Goal: Book appointment/travel/reservation

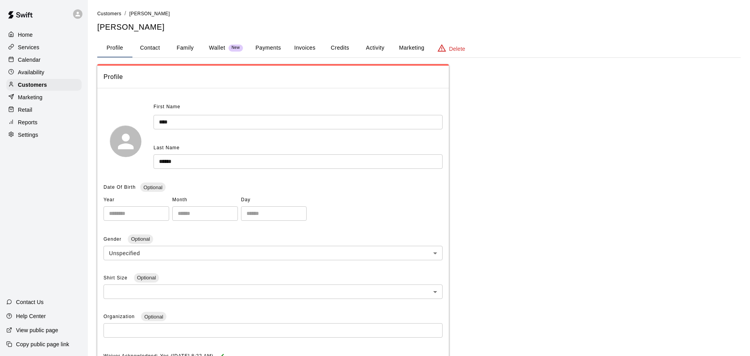
click at [37, 61] on p "Calendar" at bounding box center [29, 60] width 23 height 8
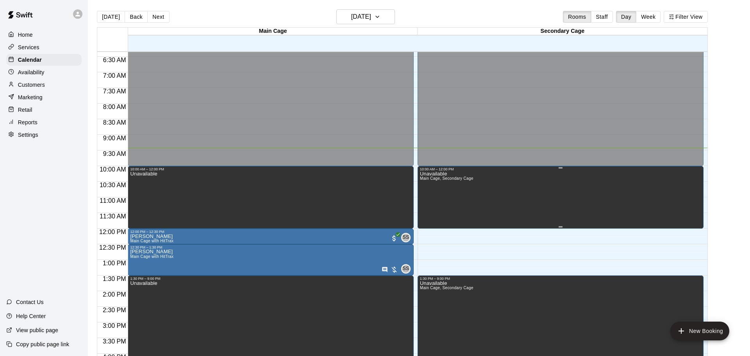
scroll to position [199, 0]
click at [645, 18] on button "Week" at bounding box center [648, 17] width 25 height 12
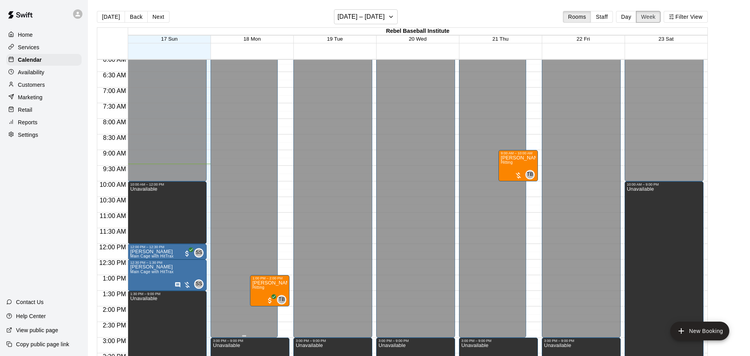
scroll to position [191, 0]
click at [284, 308] on div "12:00 AM – 3:00 PM Closed 3:00 PM – 9:00 PM Unavailable 1:00 PM – 2:00 PM Theo …" at bounding box center [250, 243] width 79 height 750
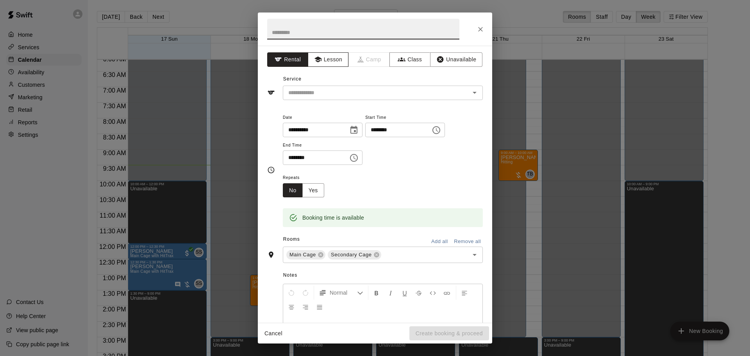
click at [334, 63] on button "Lesson" at bounding box center [328, 59] width 41 height 14
click at [338, 91] on input "text" at bounding box center [371, 93] width 172 height 10
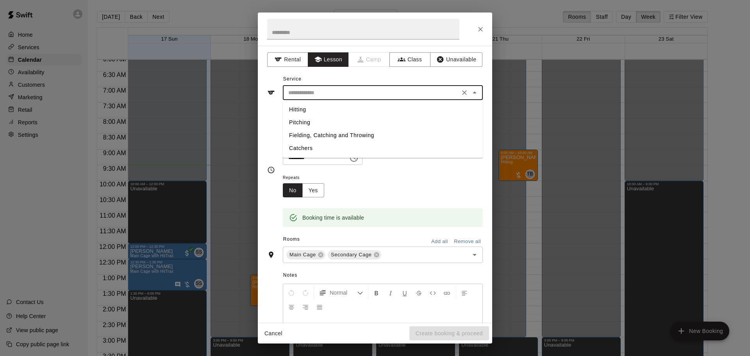
click at [311, 108] on li "Hitting" at bounding box center [383, 109] width 200 height 13
type input "*******"
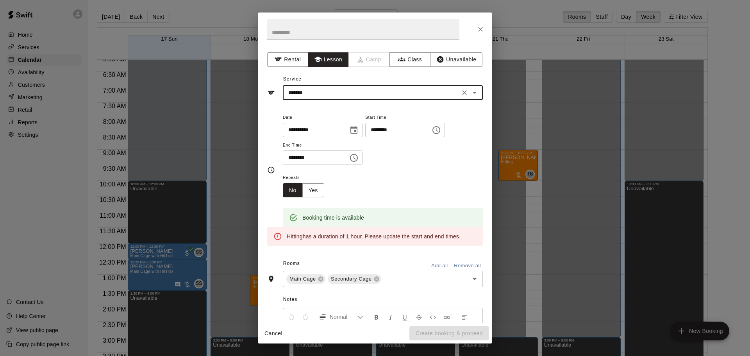
click at [356, 159] on icon "Choose time, selected time is 2:30 PM" at bounding box center [355, 158] width 2 height 4
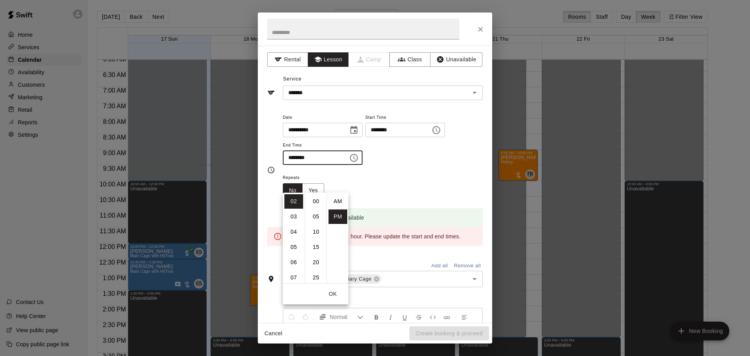
scroll to position [14, 0]
click at [295, 218] on li "03" at bounding box center [293, 216] width 19 height 14
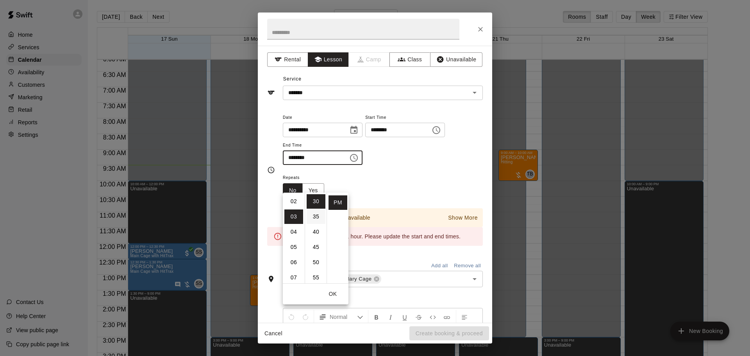
scroll to position [0, 0]
click at [316, 200] on li "00" at bounding box center [316, 201] width 19 height 14
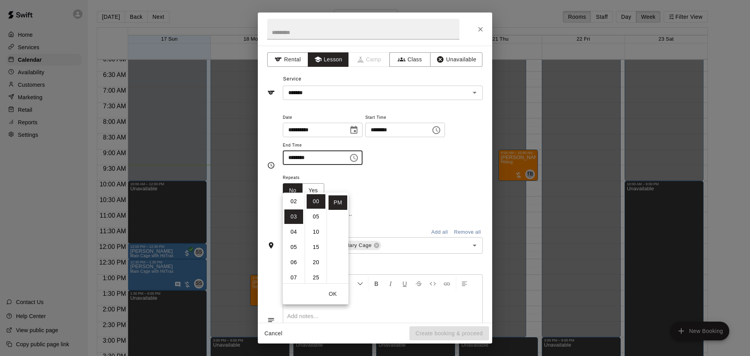
type input "********"
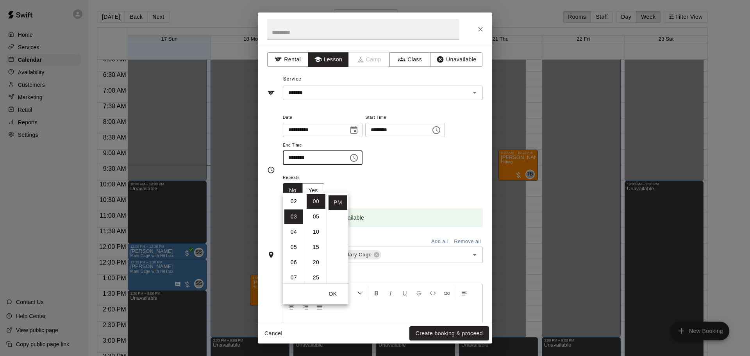
click at [398, 197] on div "Repeats No Yes" at bounding box center [383, 185] width 200 height 25
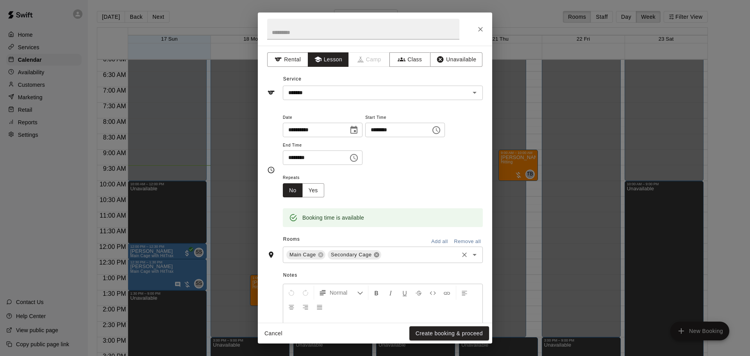
click at [374, 257] on icon at bounding box center [376, 254] width 5 height 5
click at [461, 336] on button "Create booking & proceed" at bounding box center [449, 333] width 80 height 14
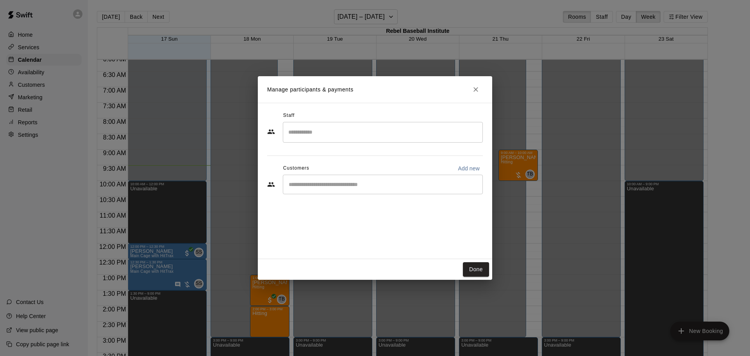
click at [330, 184] on input "Start typing to search customers..." at bounding box center [382, 184] width 193 height 8
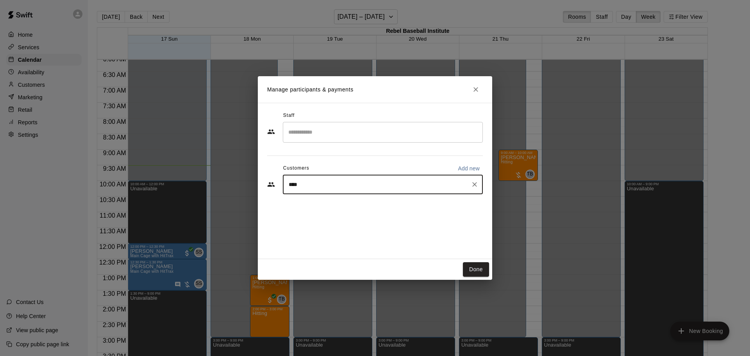
type input "*****"
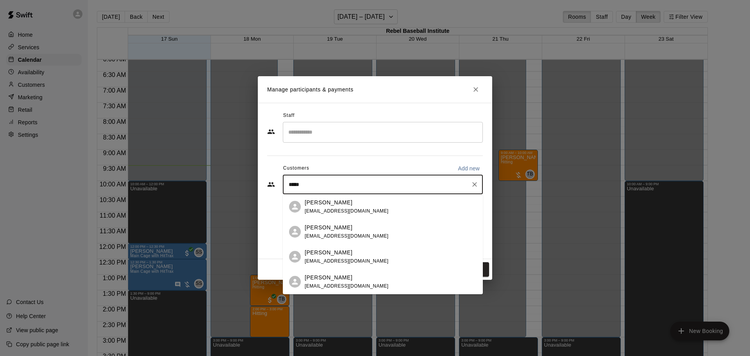
click at [337, 236] on span "[EMAIL_ADDRESS][DOMAIN_NAME]" at bounding box center [347, 235] width 84 height 5
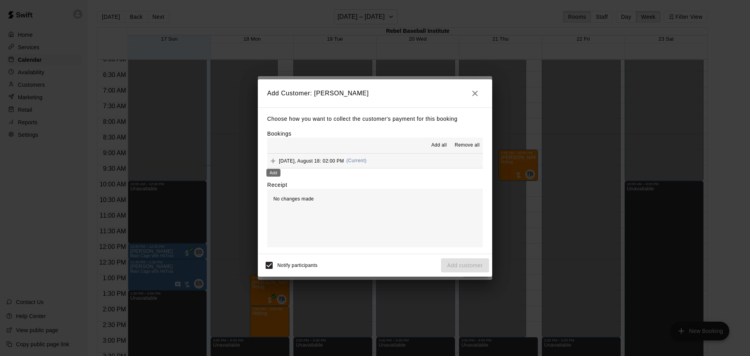
click at [270, 161] on icon "Add" at bounding box center [273, 161] width 8 height 8
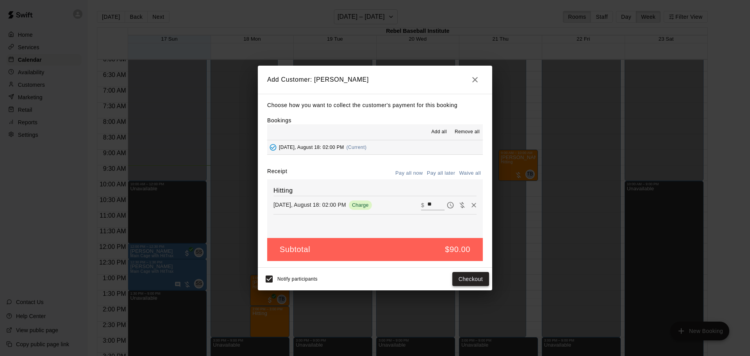
click at [464, 278] on button "Checkout" at bounding box center [470, 279] width 37 height 14
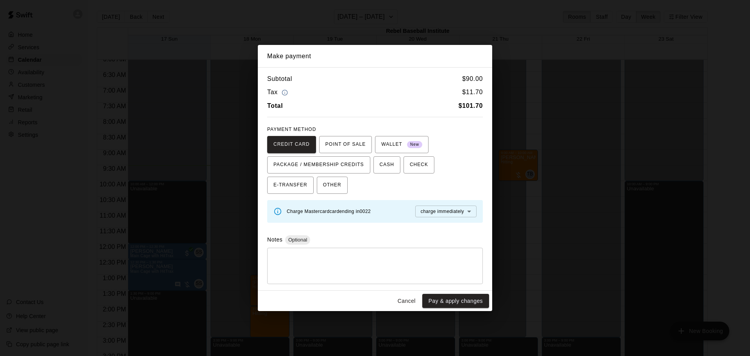
click at [468, 214] on body "Home Services Calendar Availability Customers Marketing Retail Reports Settings…" at bounding box center [375, 184] width 750 height 368
click at [460, 240] on span "charge before booking" at bounding box center [445, 239] width 50 height 8
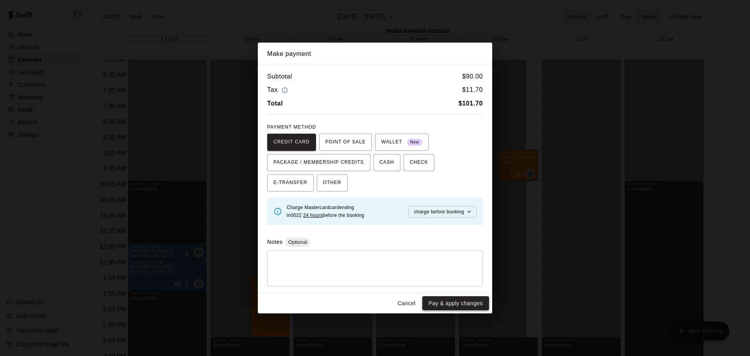
click at [453, 306] on button "Pay & apply changes" at bounding box center [455, 303] width 67 height 14
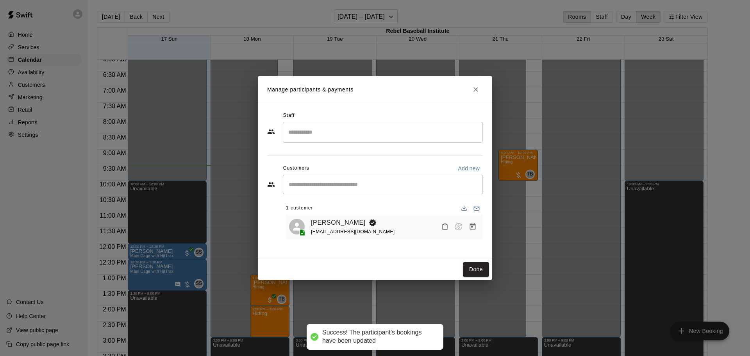
click at [320, 134] on input "Search staff" at bounding box center [382, 132] width 193 height 14
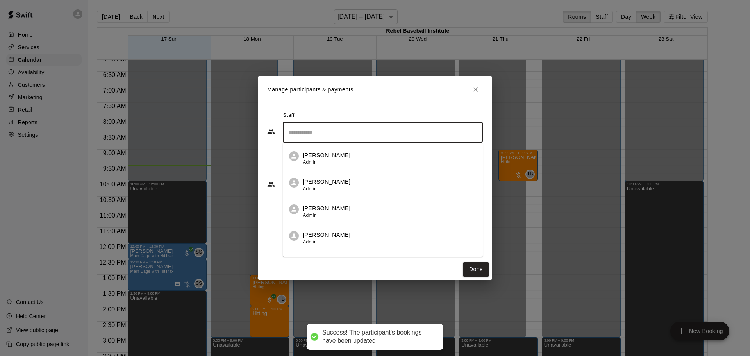
scroll to position [19, 0]
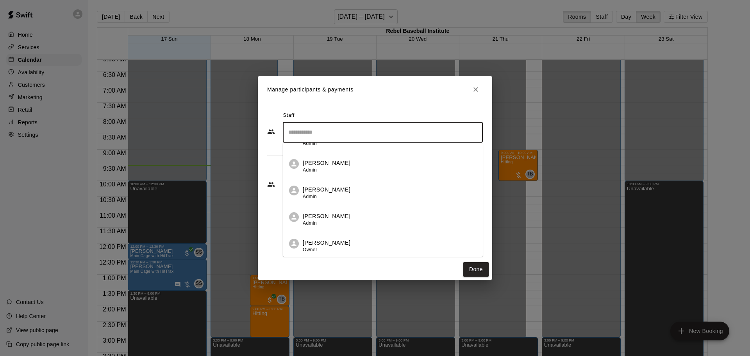
click at [318, 241] on p "[PERSON_NAME]" at bounding box center [327, 243] width 48 height 8
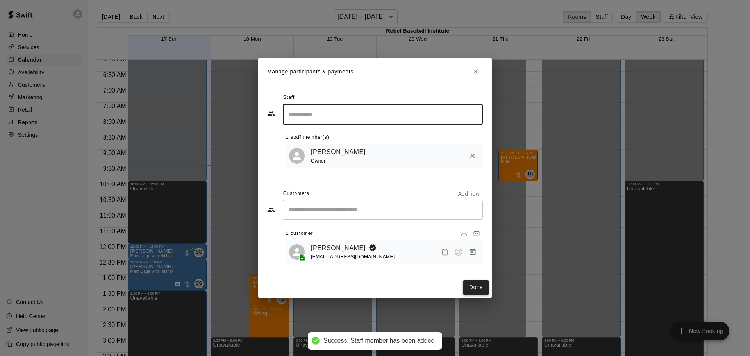
click at [471, 288] on button "Done" at bounding box center [476, 287] width 26 height 14
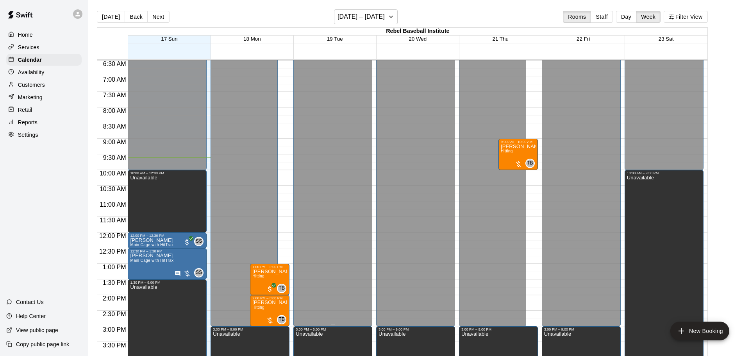
scroll to position [203, 0]
click at [373, 297] on div at bounding box center [335, 299] width 82 height 8
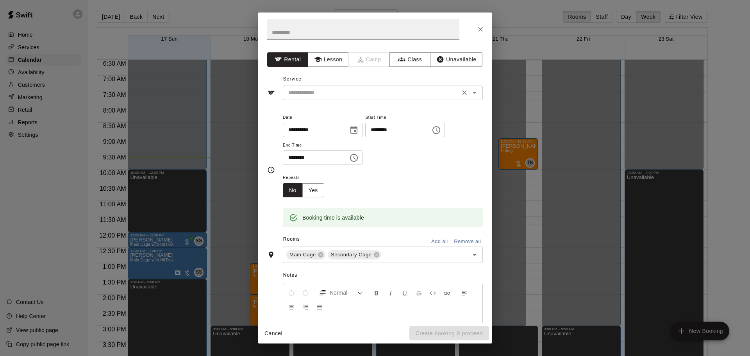
click at [334, 94] on input "text" at bounding box center [371, 93] width 172 height 10
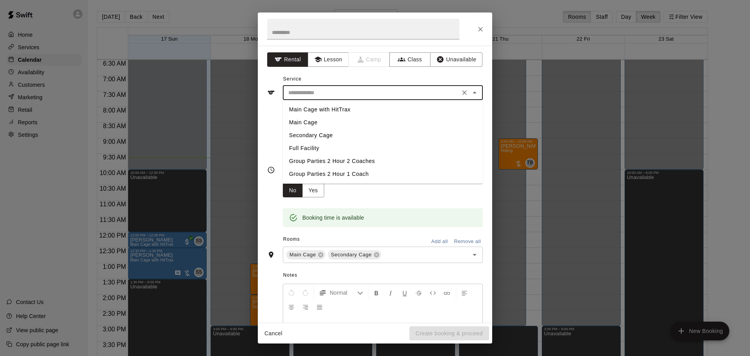
click at [329, 108] on li "Main Cage with HitTrax" at bounding box center [383, 109] width 200 height 13
type input "**********"
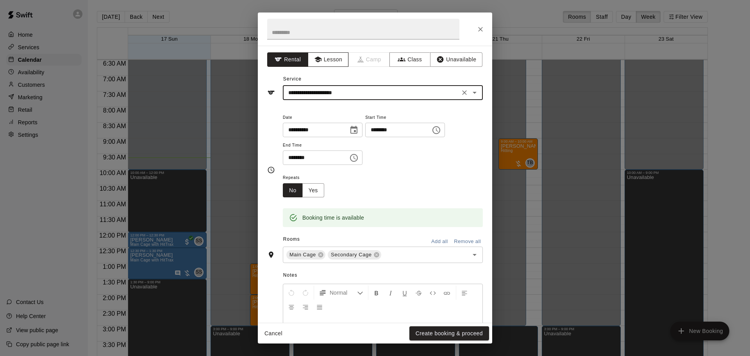
click at [327, 61] on button "Lesson" at bounding box center [328, 59] width 41 height 14
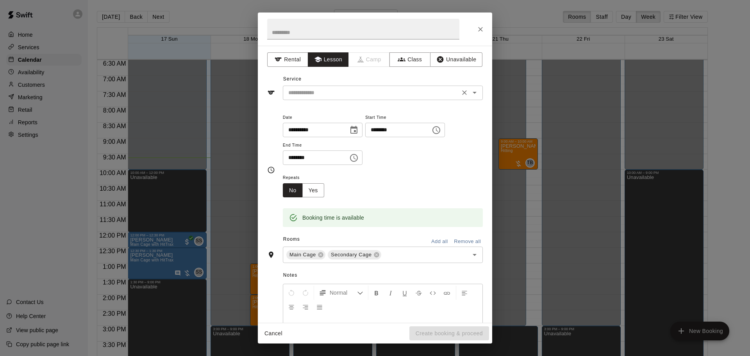
click at [329, 93] on input "text" at bounding box center [371, 93] width 172 height 10
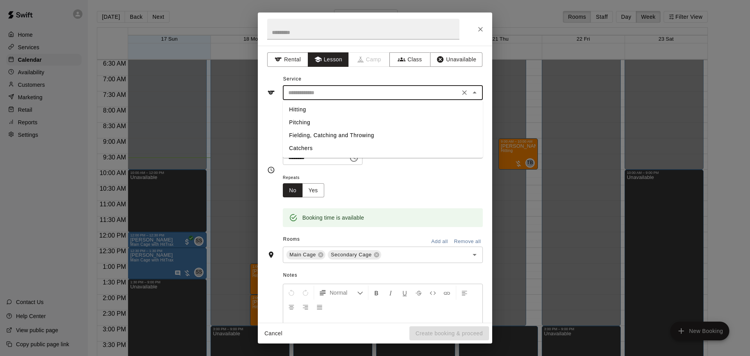
click at [327, 105] on li "Hitting" at bounding box center [383, 109] width 200 height 13
type input "*******"
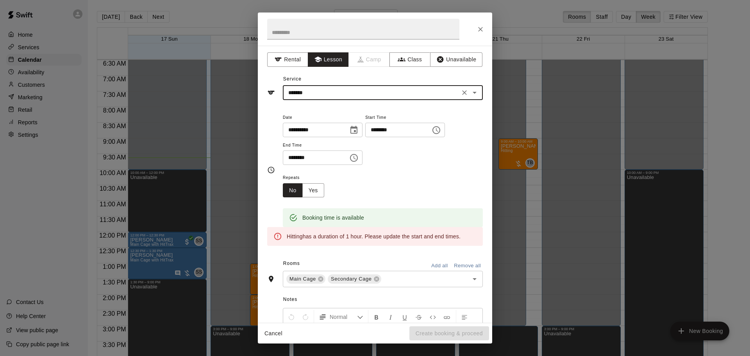
click at [359, 162] on icon "Choose time, selected time is 2:30 PM" at bounding box center [353, 157] width 9 height 9
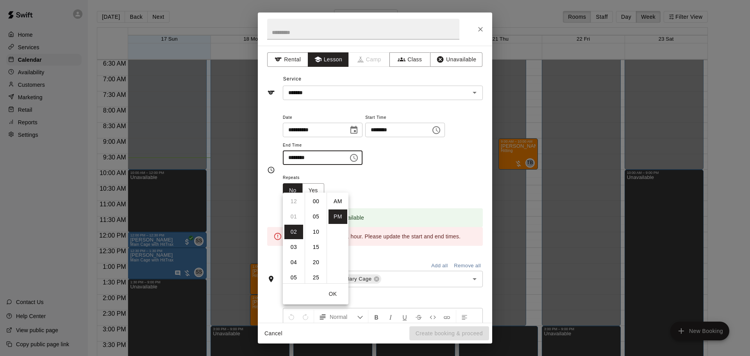
scroll to position [14, 0]
click at [291, 217] on li "03" at bounding box center [293, 216] width 19 height 14
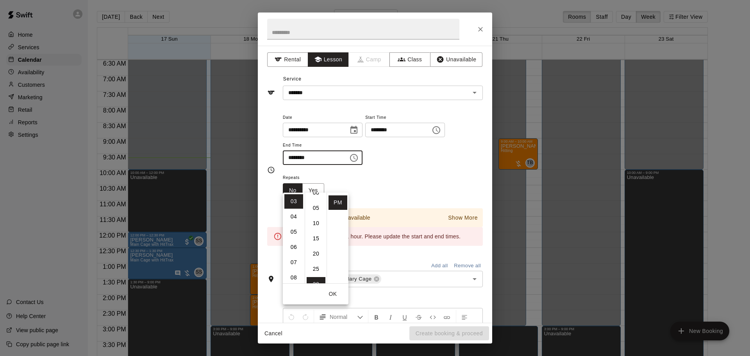
scroll to position [3, 0]
click at [316, 196] on li "00" at bounding box center [316, 198] width 19 height 14
type input "********"
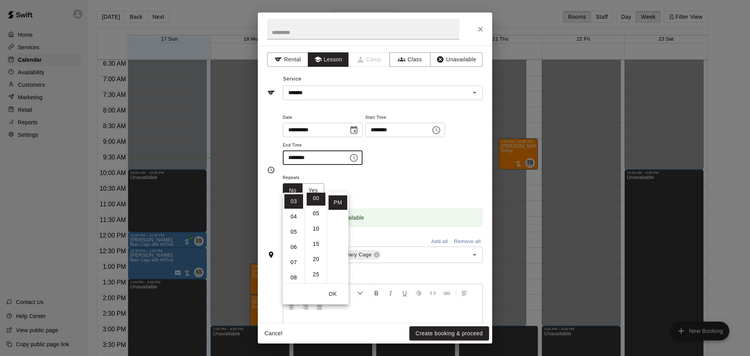
click at [392, 197] on div "Repeats No Yes" at bounding box center [383, 185] width 200 height 25
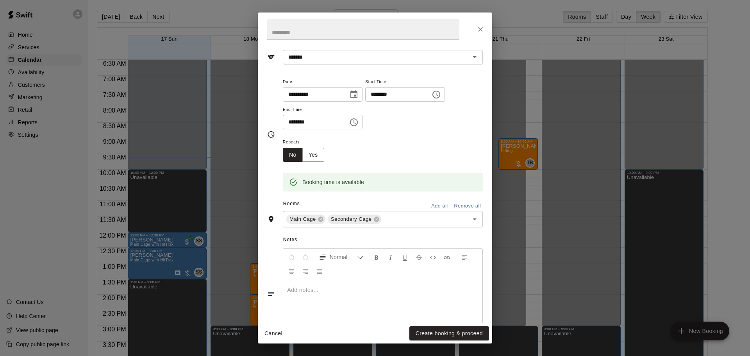
scroll to position [41, 0]
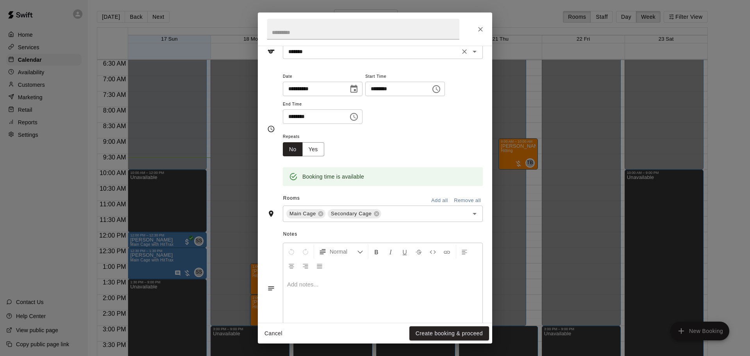
click at [473, 52] on icon "Open" at bounding box center [474, 51] width 9 height 9
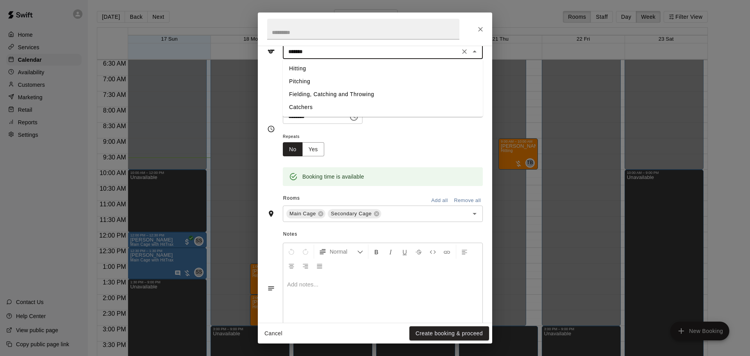
click at [303, 84] on li "Pitching" at bounding box center [383, 81] width 200 height 13
type input "********"
click at [434, 80] on div "**********" at bounding box center [383, 97] width 200 height 53
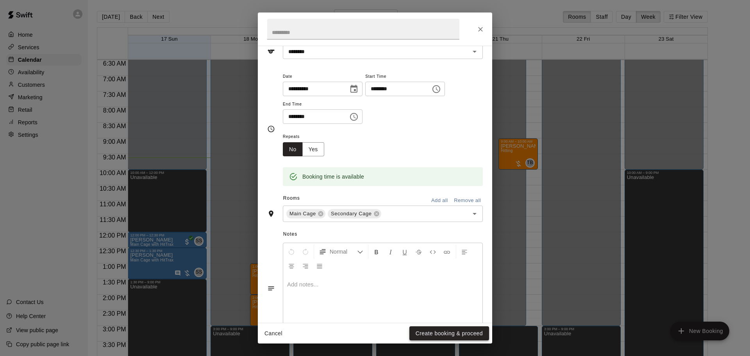
click at [451, 332] on button "Create booking & proceed" at bounding box center [449, 333] width 80 height 14
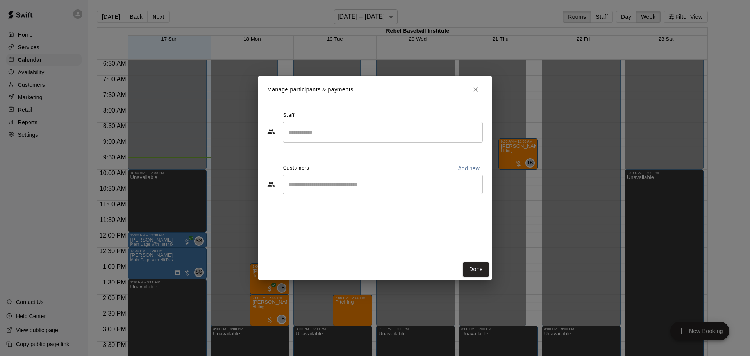
click at [335, 183] on input "Start typing to search customers..." at bounding box center [382, 184] width 193 height 8
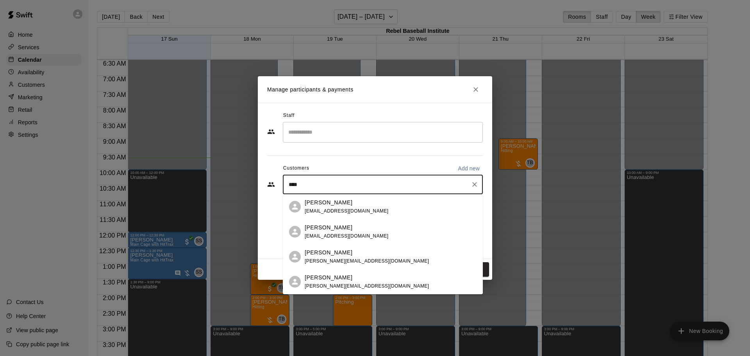
click at [316, 186] on input "****" at bounding box center [376, 184] width 181 height 8
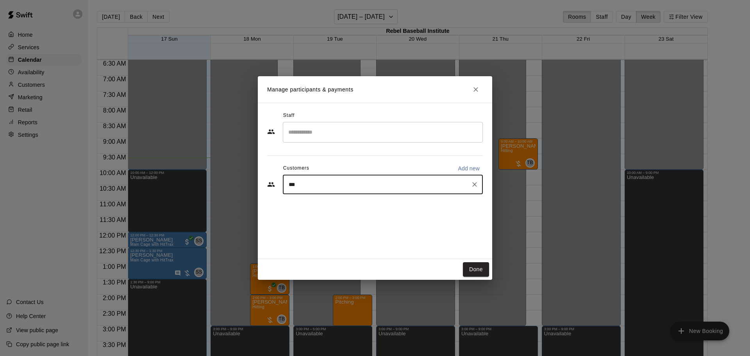
type input "****"
click at [303, 184] on input "****" at bounding box center [376, 184] width 181 height 8
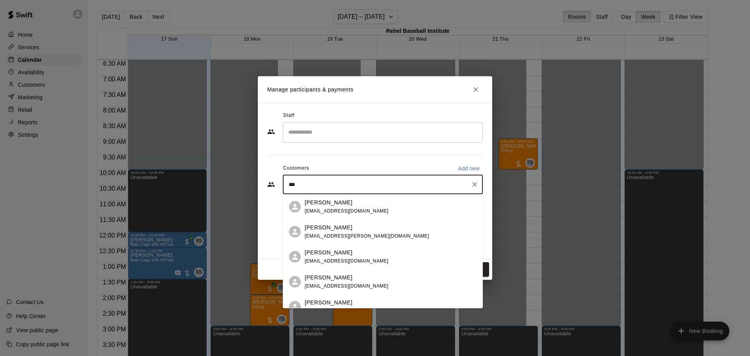
type input "****"
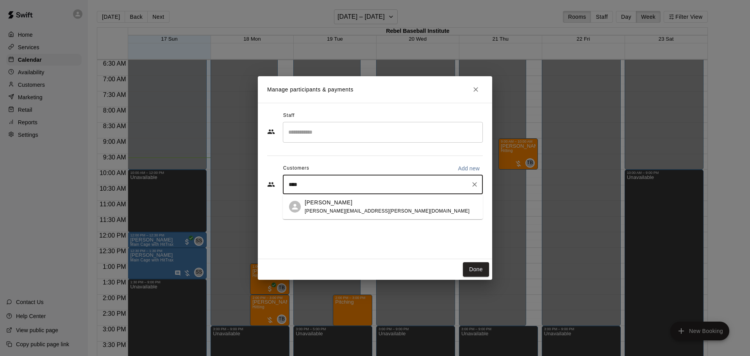
click at [316, 207] on div "Lincoln Rennison [EMAIL_ADDRESS][PERSON_NAME][DOMAIN_NAME]" at bounding box center [387, 206] width 165 height 17
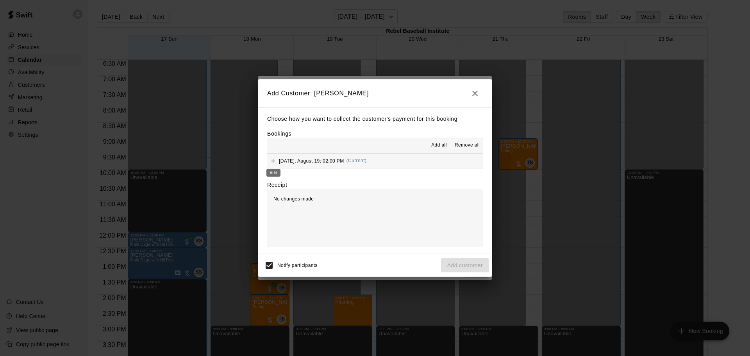
click at [273, 162] on icon "Add" at bounding box center [273, 161] width 5 height 5
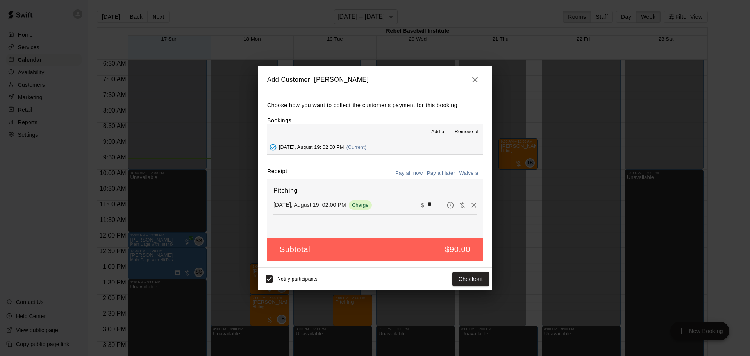
click at [447, 172] on button "Pay all later" at bounding box center [441, 173] width 32 height 12
click at [457, 278] on button "Add customer" at bounding box center [465, 279] width 48 height 14
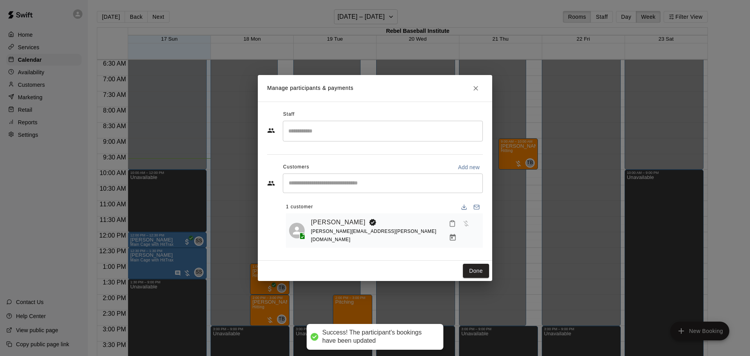
click at [295, 129] on input "Search staff" at bounding box center [382, 131] width 193 height 14
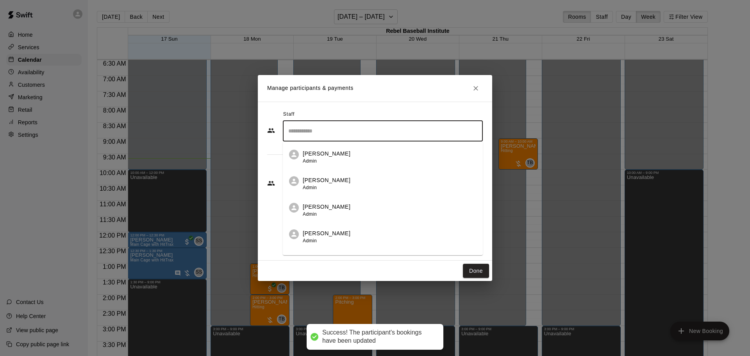
scroll to position [19, 0]
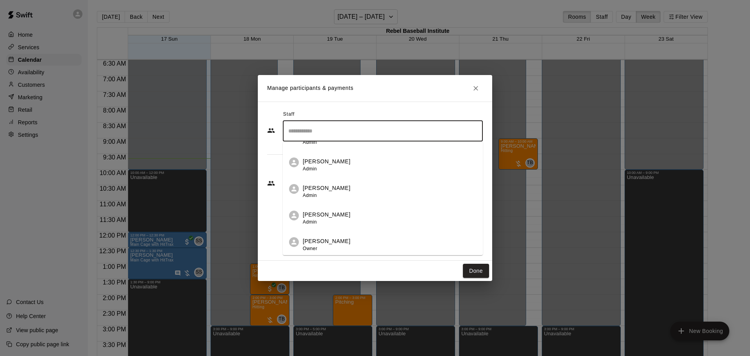
click at [314, 239] on p "[PERSON_NAME]" at bounding box center [327, 241] width 48 height 8
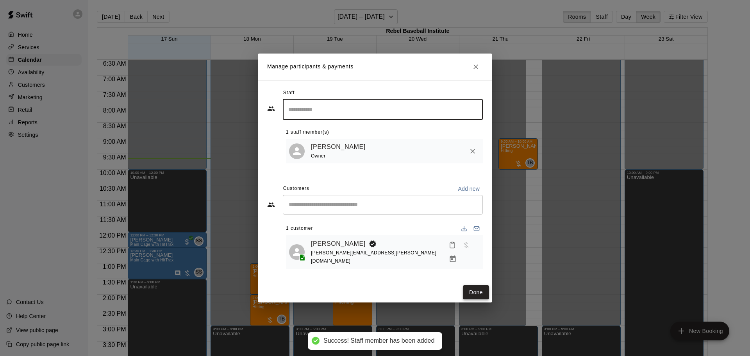
click at [478, 287] on button "Done" at bounding box center [476, 292] width 26 height 14
